Goal: Complete application form: Complete application form

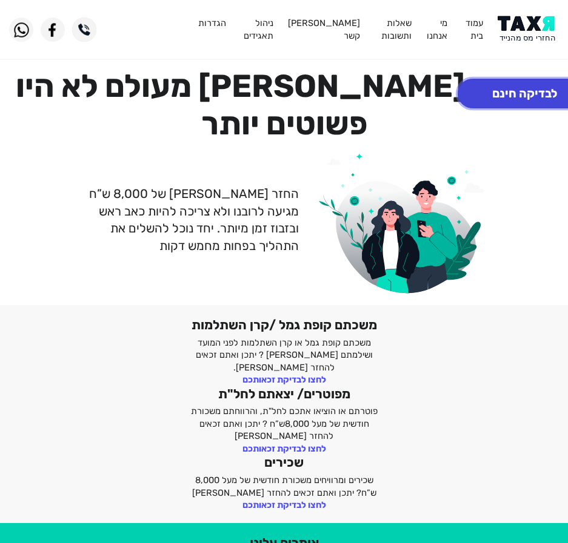
click at [522, 98] on button "לבדיקה חינם" at bounding box center [524, 94] width 134 height 30
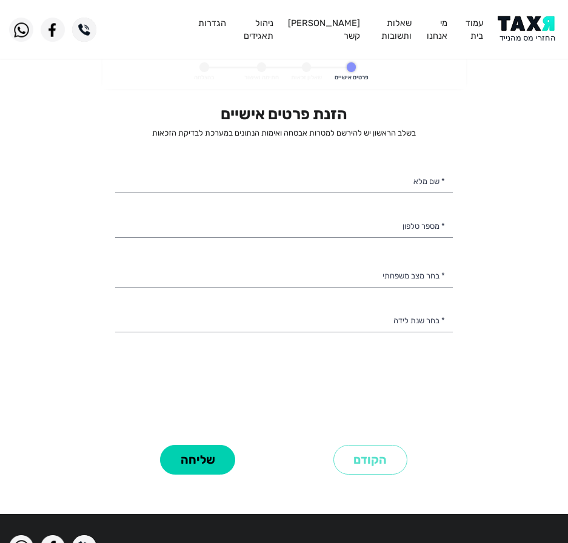
select select
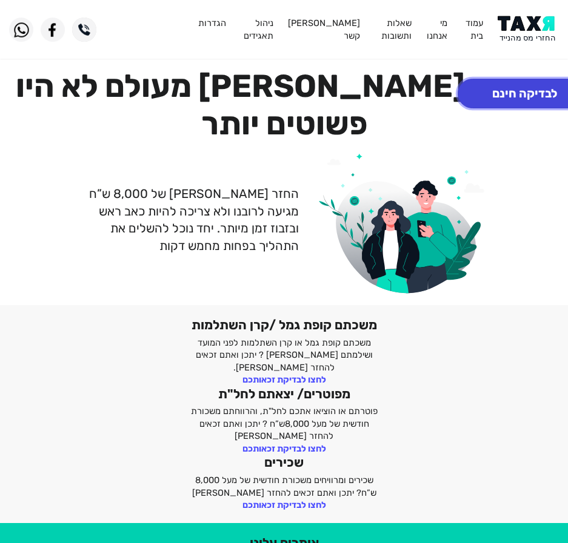
click at [524, 87] on button "לבדיקה חינם" at bounding box center [524, 94] width 134 height 30
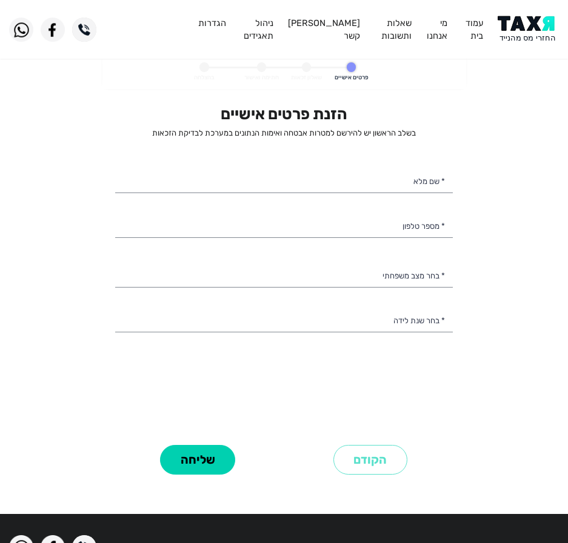
select select
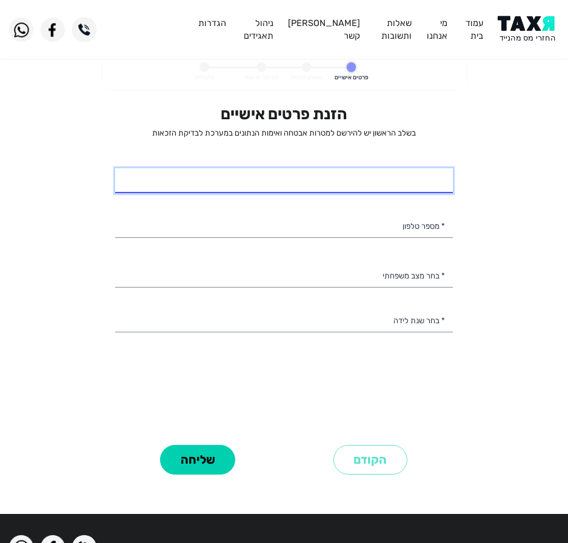
click at [383, 179] on input "* שם מלא" at bounding box center [283, 180] width 337 height 25
type input "[PERSON_NAME]"
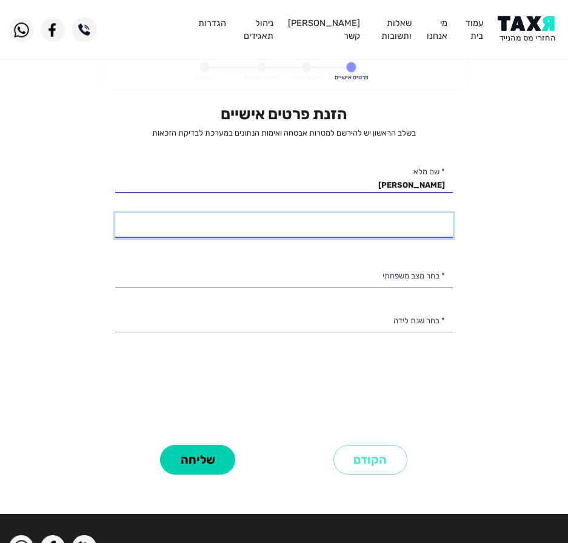
click at [386, 231] on input "* מספר טלפון" at bounding box center [283, 225] width 337 height 25
type input "054-5328840"
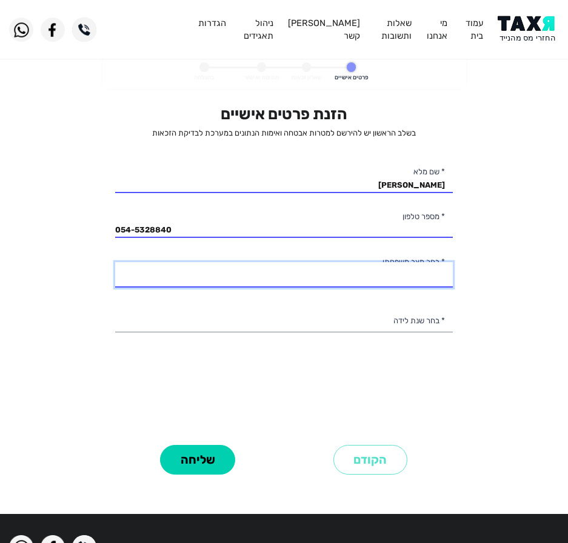
click at [386, 268] on select "רווק/ה נשוי/[PERSON_NAME]/ה אלמן/נה" at bounding box center [283, 274] width 337 height 25
select select "2: Married"
click at [115, 262] on select "רווק/ה נשוי/[PERSON_NAME]/ה אלמן/נה" at bounding box center [283, 274] width 337 height 25
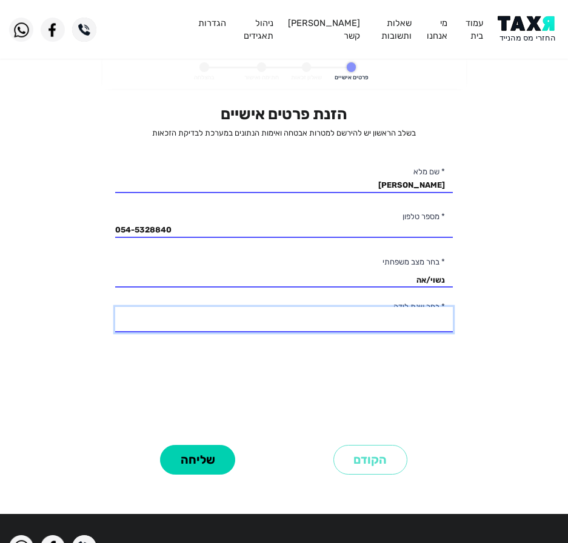
click at [379, 322] on select "2003 2002 2001 2000 1999 1998 1997 1996 1995 1994 1993 1992 1991 1990 1989 1988…" at bounding box center [283, 319] width 337 height 25
select select "42: 1962"
click at [115, 307] on select "2003 2002 2001 2000 1999 1998 1997 1996 1995 1994 1993 1992 1991 1990 1989 1988…" at bounding box center [283, 319] width 337 height 25
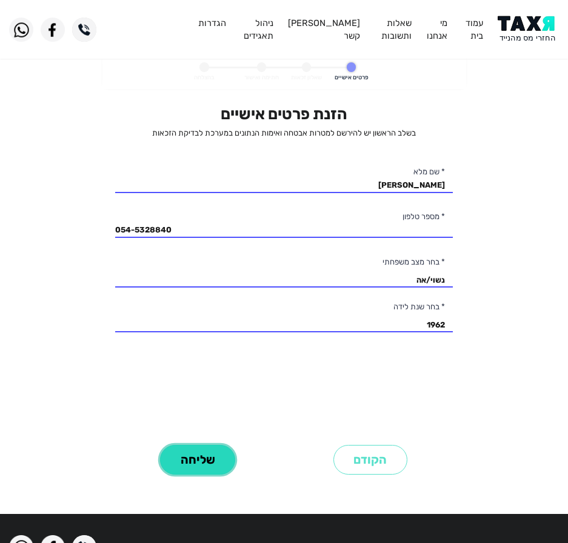
click at [215, 452] on button "שליחה" at bounding box center [197, 460] width 75 height 30
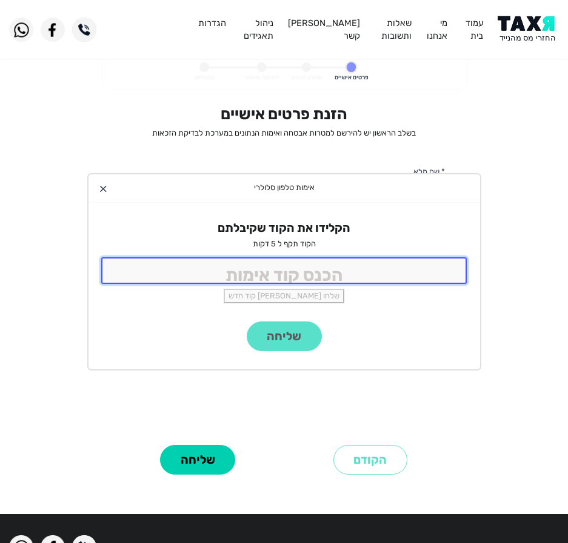
click at [279, 270] on input "tel" at bounding box center [284, 270] width 366 height 26
type input "9988"
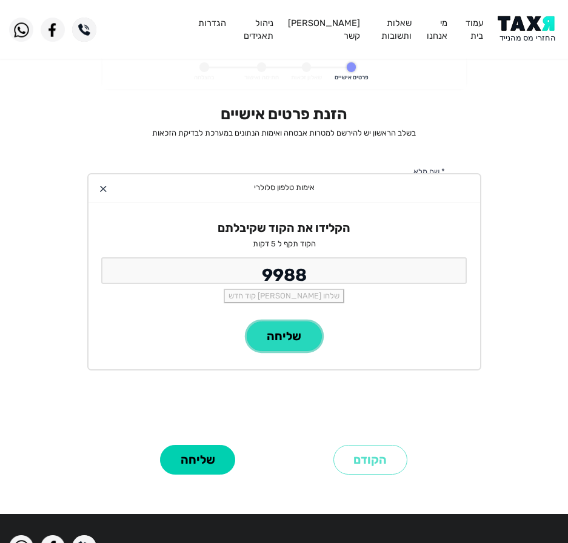
click at [296, 322] on button "שליחה" at bounding box center [284, 337] width 75 height 30
